Goal: Task Accomplishment & Management: Complete application form

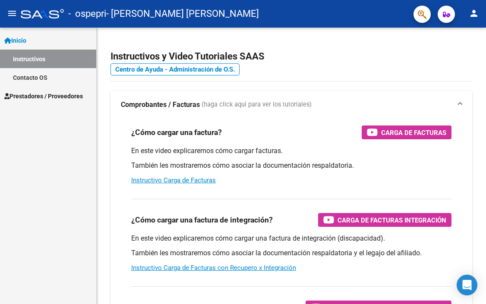
click at [63, 93] on span "Prestadores / Proveedores" at bounding box center [43, 96] width 79 height 9
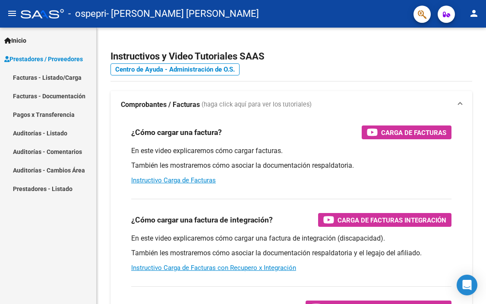
click at [60, 79] on link "Facturas - Listado/Carga" at bounding box center [48, 77] width 96 height 19
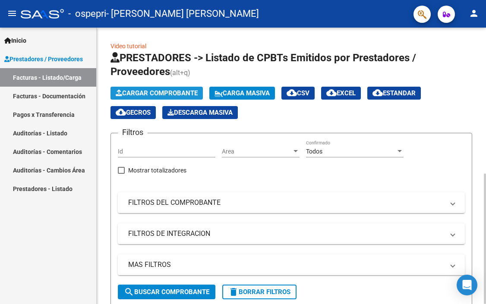
click at [193, 93] on span "Cargar Comprobante" at bounding box center [157, 93] width 82 height 8
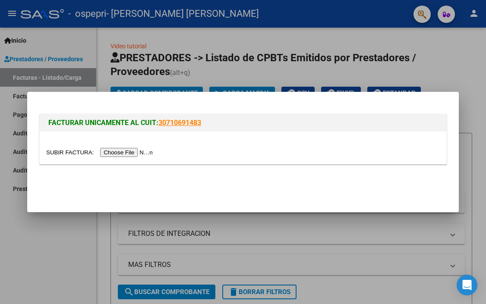
click at [126, 151] on input "file" at bounding box center [100, 152] width 109 height 9
click at [113, 158] on div at bounding box center [243, 148] width 407 height 32
click at [113, 153] on input "file" at bounding box center [100, 152] width 109 height 9
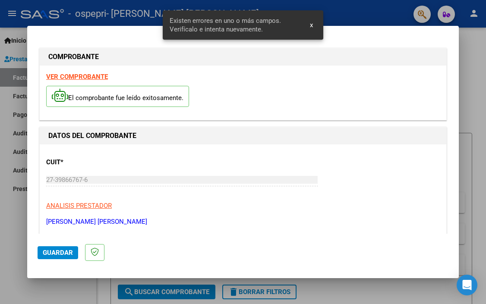
scroll to position [184, 0]
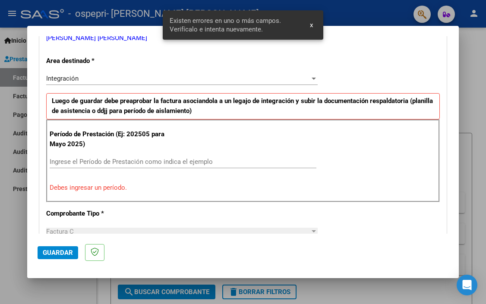
click at [221, 158] on input "Ingrese el Período de Prestación como indica el ejemplo" at bounding box center [183, 162] width 267 height 8
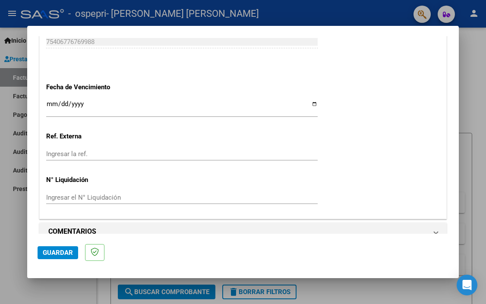
scroll to position [574, 0]
type input "202509"
click at [114, 151] on input "Ingresar la ref." at bounding box center [182, 155] width 272 height 8
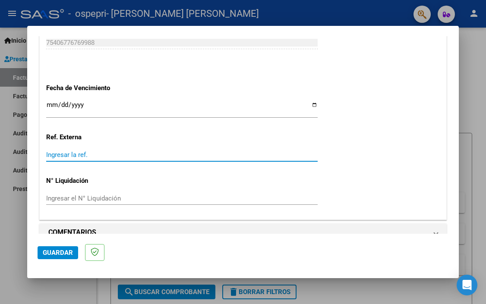
click at [109, 195] on input "Ingresar el N° Liquidación" at bounding box center [182, 199] width 272 height 8
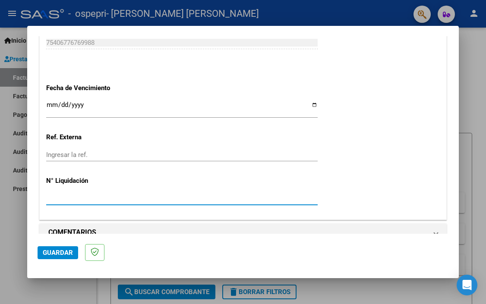
click at [82, 149] on div "Ingresar la ref." at bounding box center [182, 155] width 272 height 13
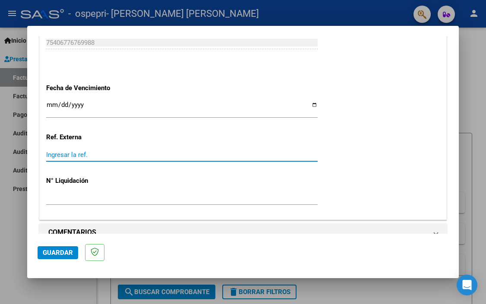
scroll to position [0, 0]
click at [61, 251] on span "Guardar" at bounding box center [58, 253] width 30 height 8
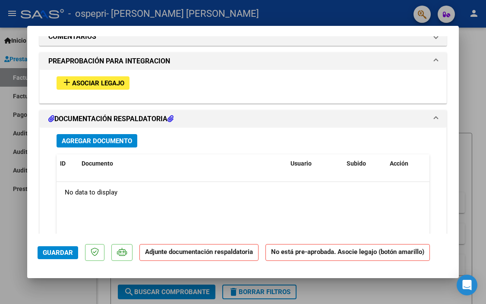
scroll to position [770, 0]
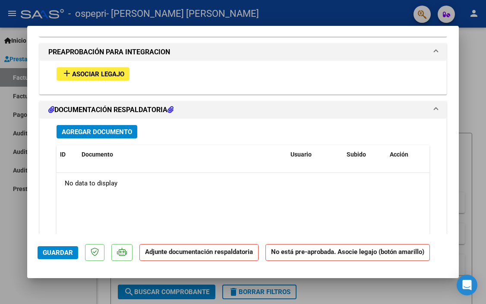
click at [111, 70] on span "Asociar Legajo" at bounding box center [98, 74] width 52 height 8
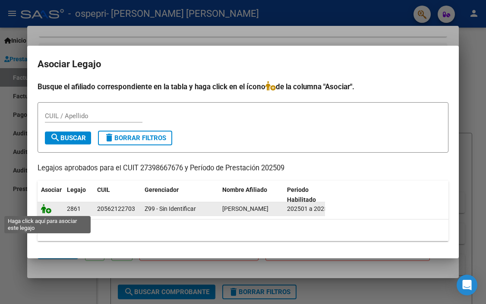
click at [46, 209] on icon at bounding box center [46, 208] width 10 height 9
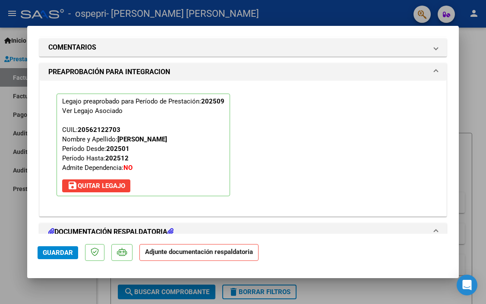
scroll to position [801, 0]
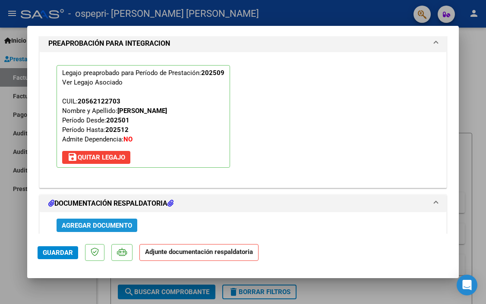
click at [130, 219] on button "Agregar Documento" at bounding box center [97, 225] width 81 height 13
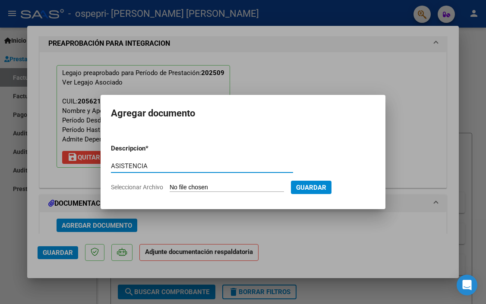
type input "ASISTENCIA"
click at [273, 183] on form "Descripcion * ASISTENCIA Escriba aquí una descripcion Seleccionar Archivo Guard…" at bounding box center [243, 168] width 264 height 62
click at [281, 191] on input "Seleccionar Archivo" at bounding box center [227, 188] width 114 height 8
type input "C:\fakepath\[PERSON_NAME] sept.pdf"
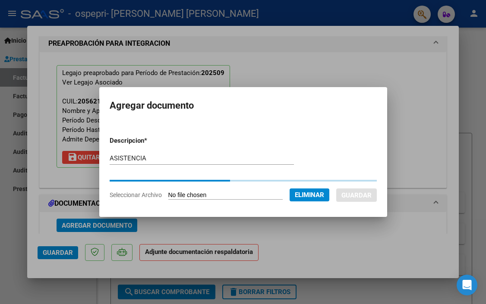
scroll to position [0, 0]
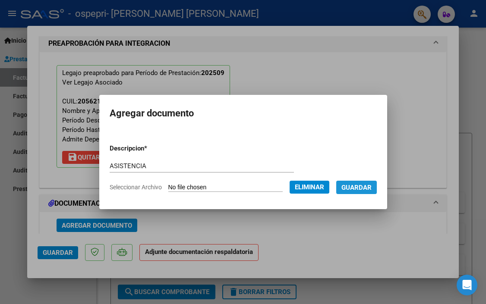
click at [372, 188] on span "Guardar" at bounding box center [356, 188] width 30 height 8
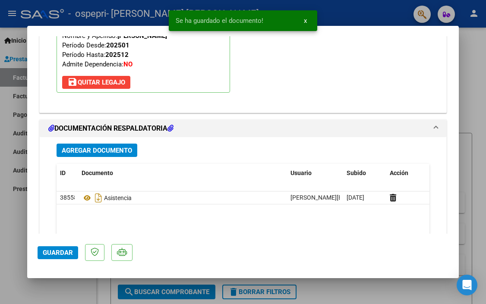
scroll to position [890, 0]
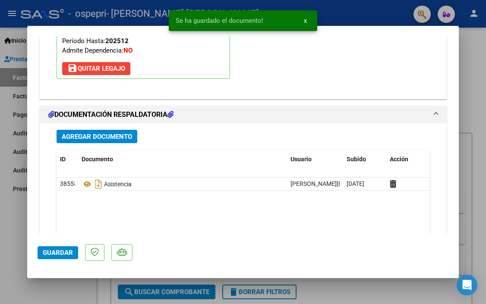
click at [96, 133] on span "Agregar Documento" at bounding box center [97, 137] width 70 height 8
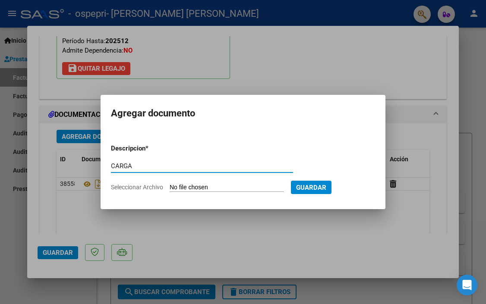
type input "CARGA"
click at [202, 188] on input "Seleccionar Archivo" at bounding box center [227, 188] width 114 height 8
type input "C:\fakepath\Captura de pantalla [DATE] a la(s) 16.41.19.png"
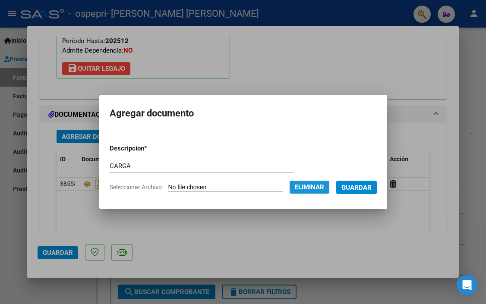
click at [310, 187] on span "Eliminar" at bounding box center [309, 187] width 29 height 8
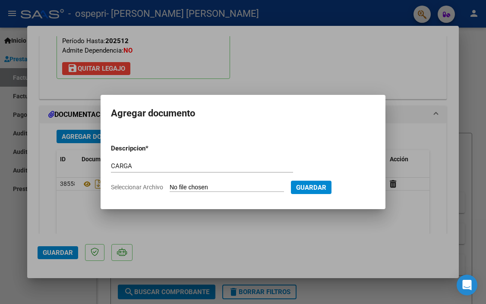
click at [190, 179] on div "CARGA Escriba aquí una descripcion" at bounding box center [202, 170] width 182 height 21
click at [190, 184] on input "Seleccionar Archivo" at bounding box center [227, 188] width 114 height 8
type input "C:\fakepath\Captura de pantalla [DATE] a la(s) 22.20.11.png"
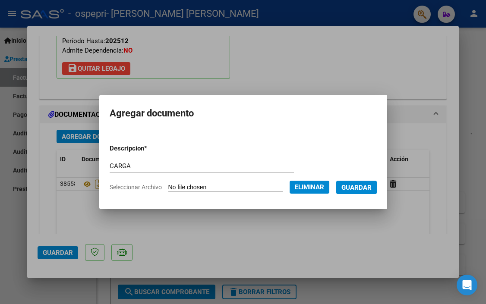
click at [367, 187] on span "Guardar" at bounding box center [356, 188] width 30 height 8
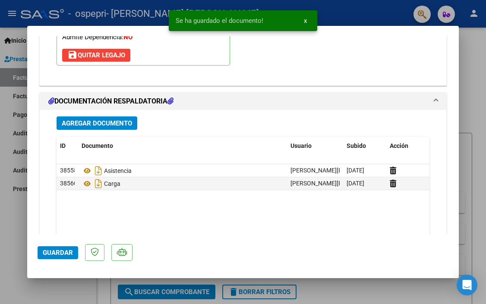
scroll to position [894, 0]
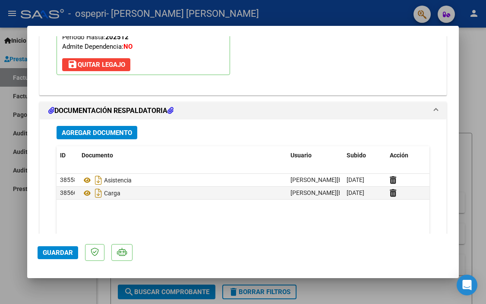
click at [95, 129] on span "Agregar Documento" at bounding box center [97, 133] width 70 height 8
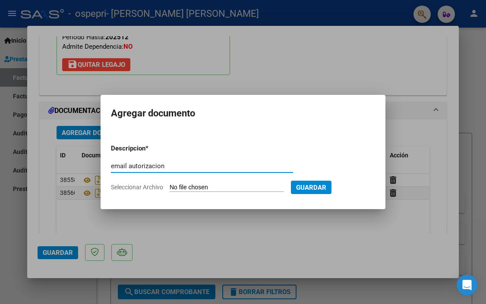
type input "email autorización"
drag, startPoint x: 202, startPoint y: 178, endPoint x: 218, endPoint y: 179, distance: 15.6
click at [218, 179] on div "email autorización Escriba aquí una descripcion" at bounding box center [202, 170] width 182 height 21
click at [213, 188] on input "Seleccionar Archivo" at bounding box center [227, 188] width 114 height 8
type input "C:\fakepath\Captura de pantalla [DATE] a la(s) 23.45.45.png"
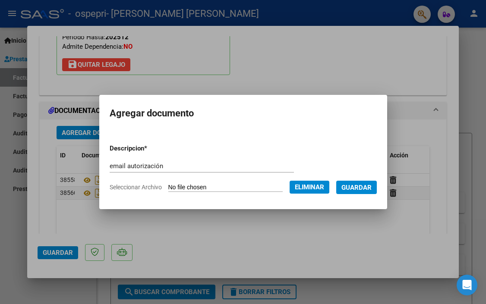
click at [372, 186] on span "Guardar" at bounding box center [356, 188] width 30 height 8
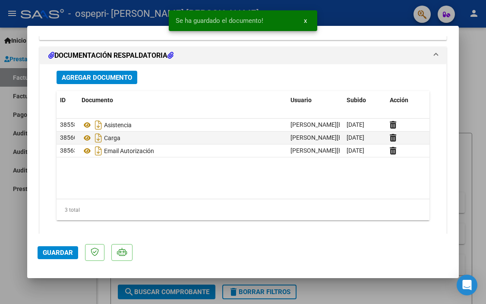
scroll to position [948, 0]
click at [61, 258] on button "Guardar" at bounding box center [58, 253] width 41 height 13
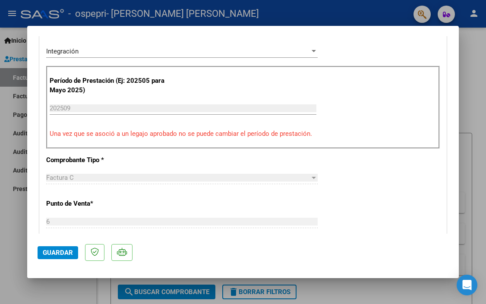
scroll to position [148, 0]
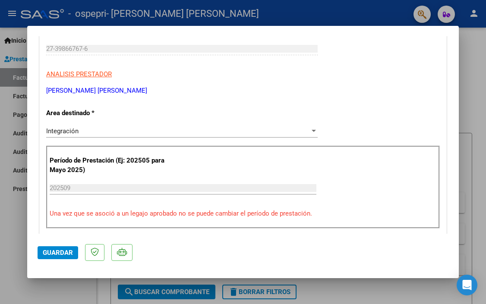
click at [67, 256] on span "Guardar" at bounding box center [58, 253] width 30 height 8
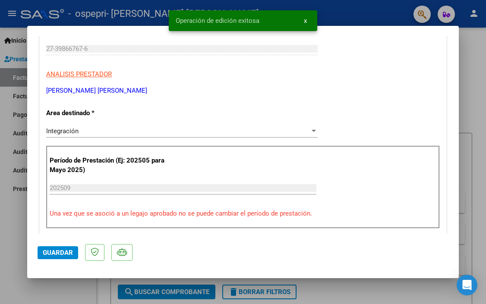
click at [468, 54] on div at bounding box center [243, 152] width 486 height 304
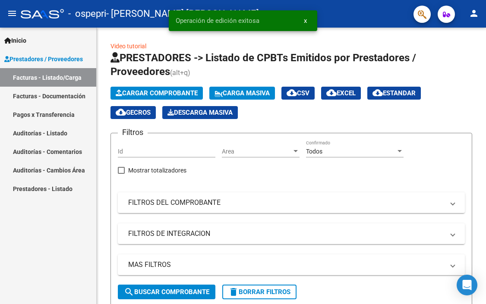
scroll to position [0, 0]
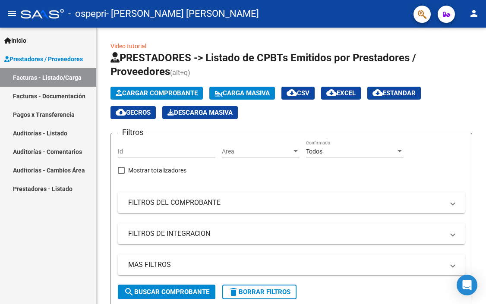
click at [70, 132] on link "Auditorías - Listado" at bounding box center [48, 133] width 96 height 19
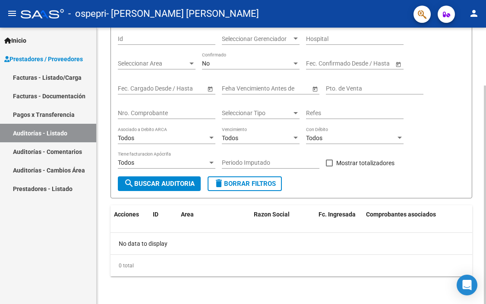
click at [186, 182] on span "search Buscar Auditoria" at bounding box center [159, 184] width 71 height 8
click at [69, 151] on link "Auditorías - Comentarios" at bounding box center [48, 151] width 96 height 19
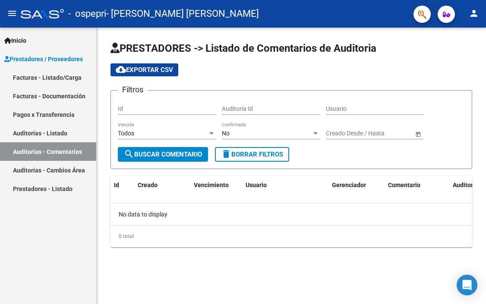
click at [77, 192] on link "Prestadores - Listado" at bounding box center [48, 189] width 96 height 19
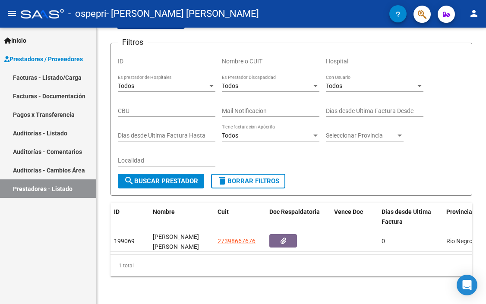
click at [78, 79] on link "Facturas - Listado/Carga" at bounding box center [48, 77] width 96 height 19
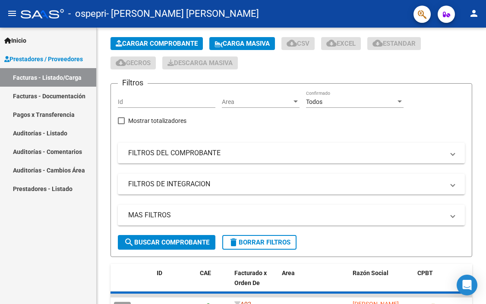
click at [79, 95] on link "Facturas - Documentación" at bounding box center [48, 96] width 96 height 19
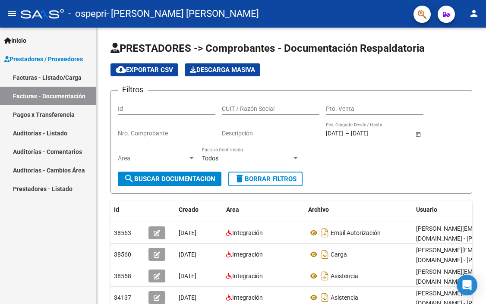
click at [76, 76] on link "Facturas - Listado/Carga" at bounding box center [48, 77] width 96 height 19
